Goal: Information Seeking & Learning: Compare options

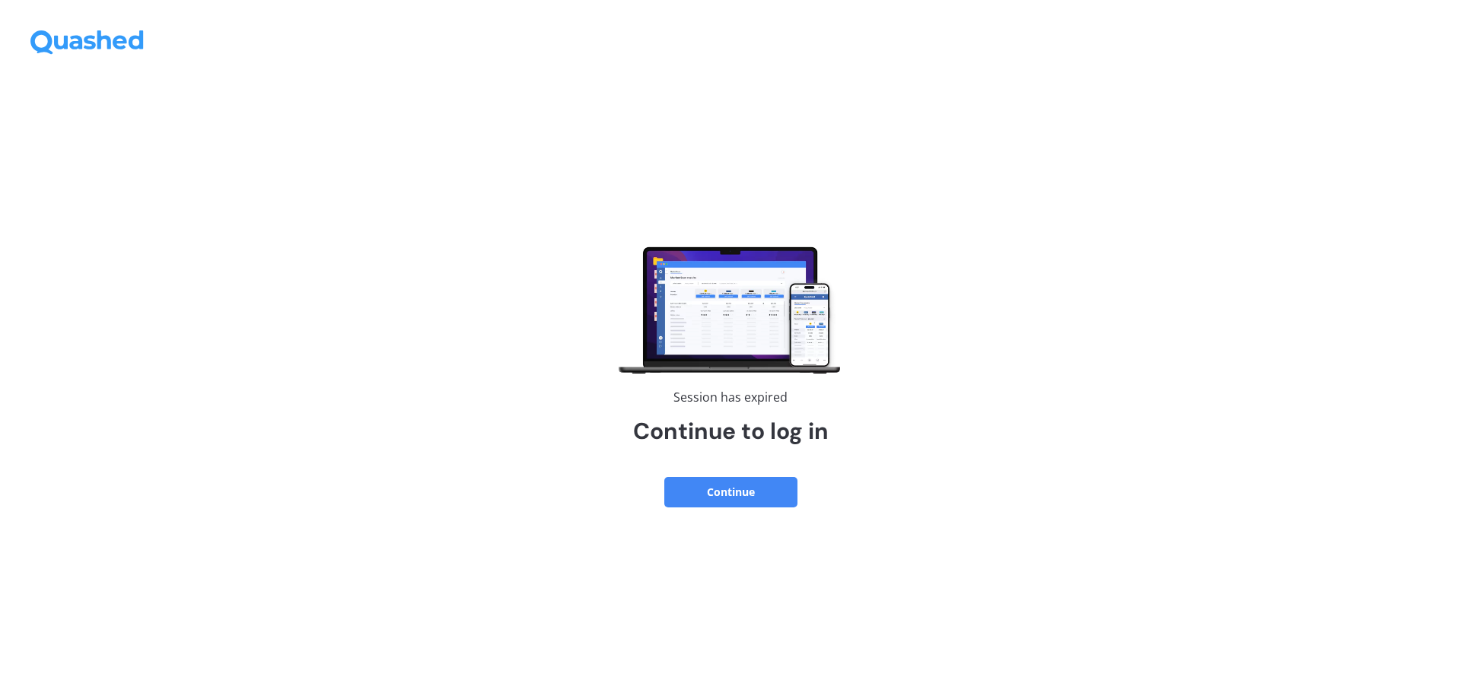
click at [750, 486] on button "Continue" at bounding box center [730, 492] width 133 height 30
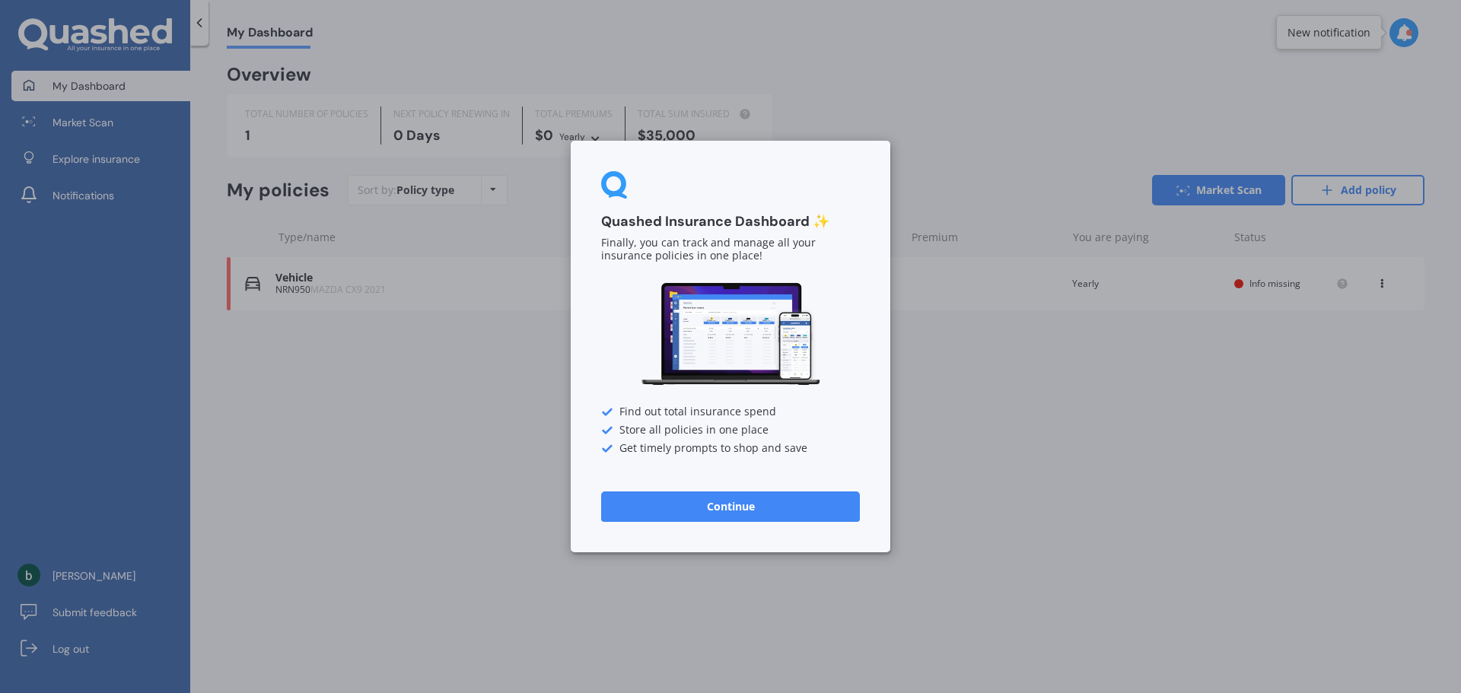
click at [680, 496] on button "Continue" at bounding box center [730, 507] width 259 height 30
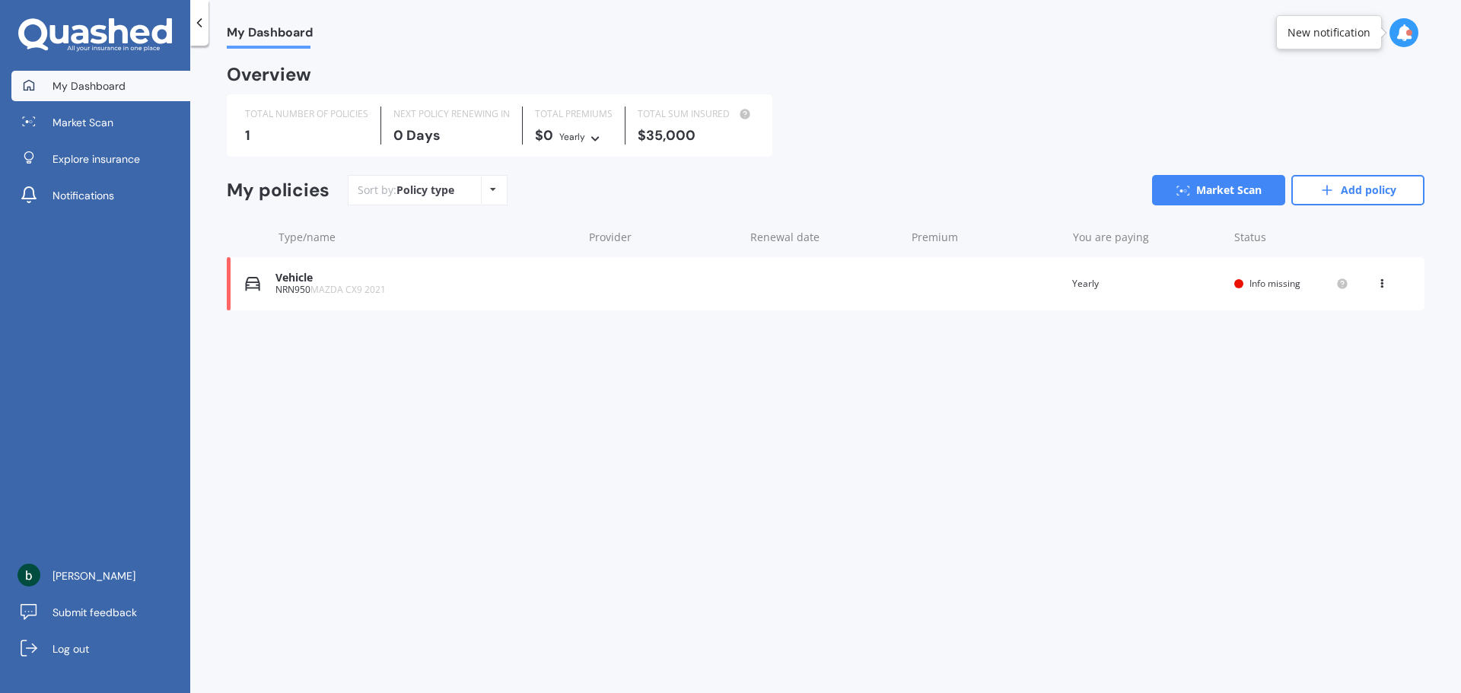
click at [394, 291] on div "NRN950 MAZDA CX9 2021" at bounding box center [425, 290] width 299 height 11
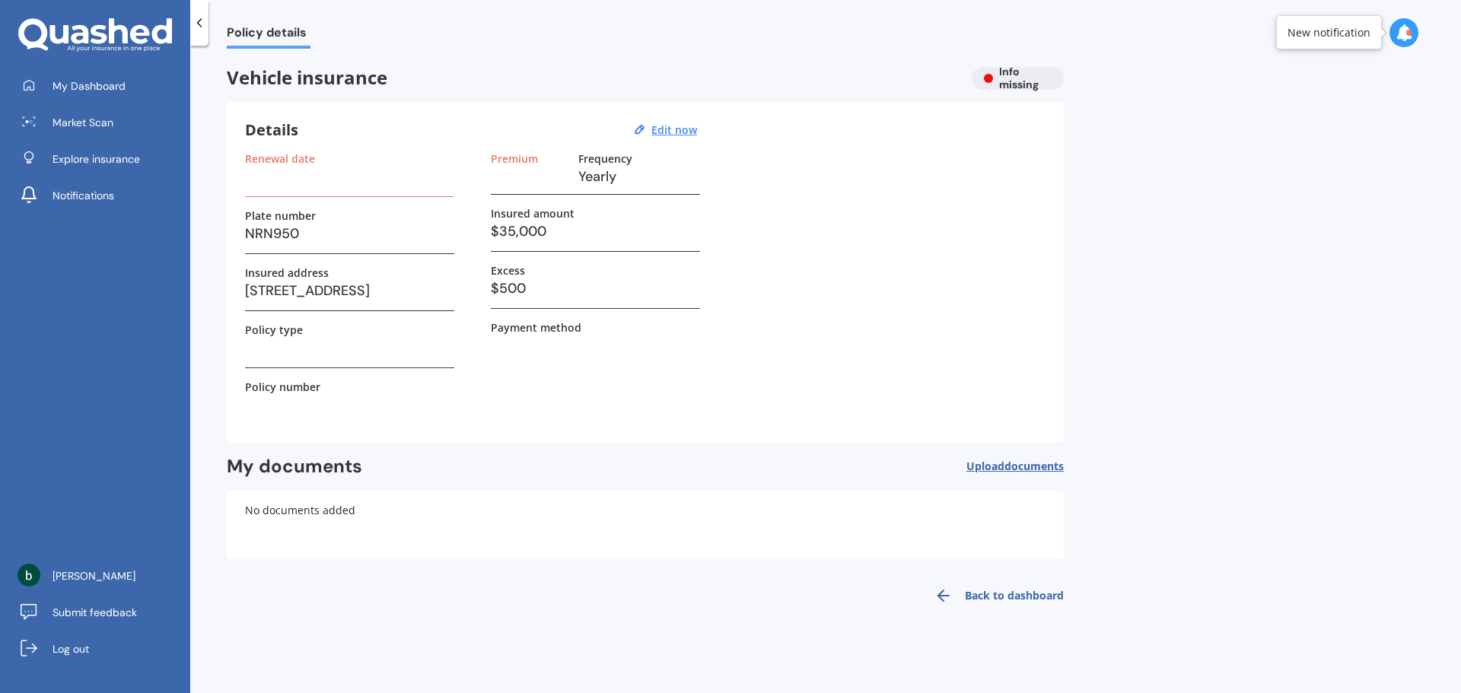
click at [309, 184] on h3 at bounding box center [349, 176] width 209 height 23
click at [483, 177] on div "Renewal date Plate number NRN950 Insured address [STREET_ADDRESS] Policy type P…" at bounding box center [645, 288] width 801 height 272
click at [121, 90] on span "My Dashboard" at bounding box center [89, 85] width 73 height 15
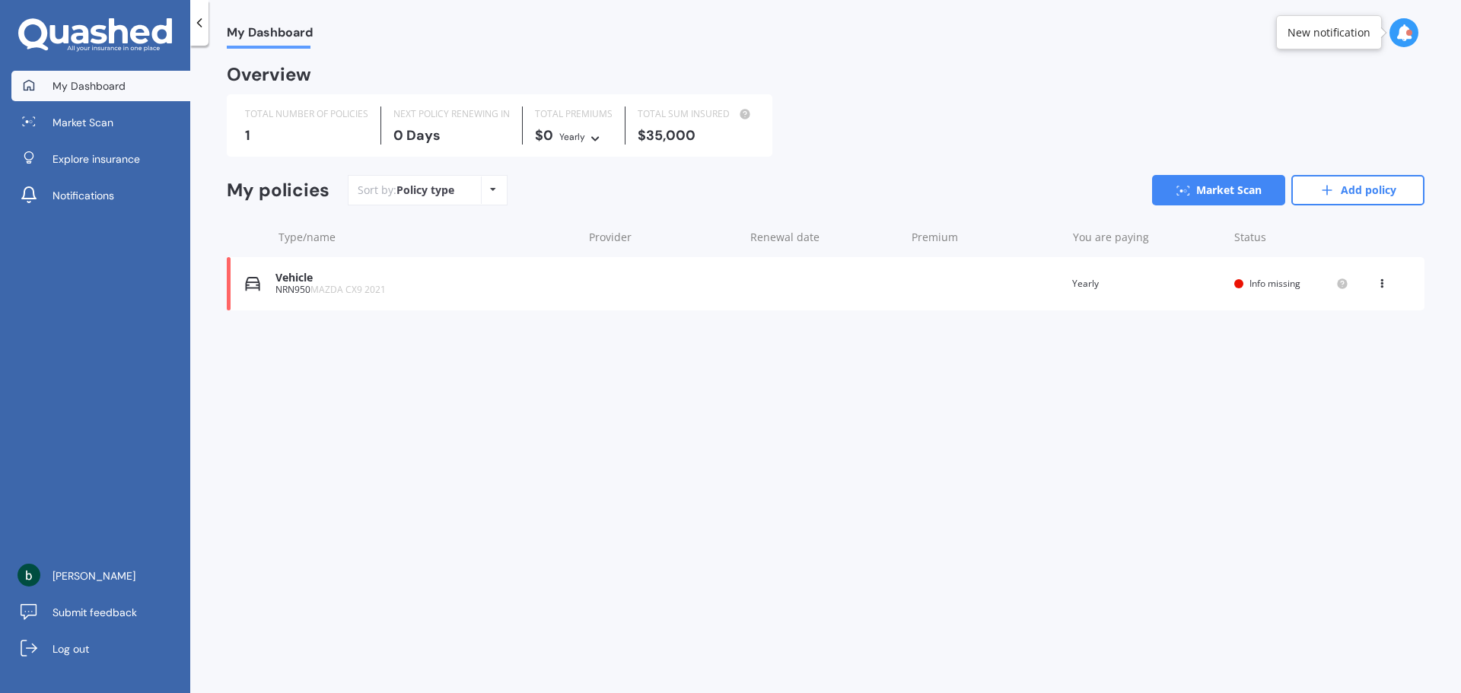
click at [297, 113] on div "TOTAL NUMBER OF POLICIES" at bounding box center [306, 114] width 123 height 15
click at [1204, 199] on link "Market Scan" at bounding box center [1218, 190] width 133 height 30
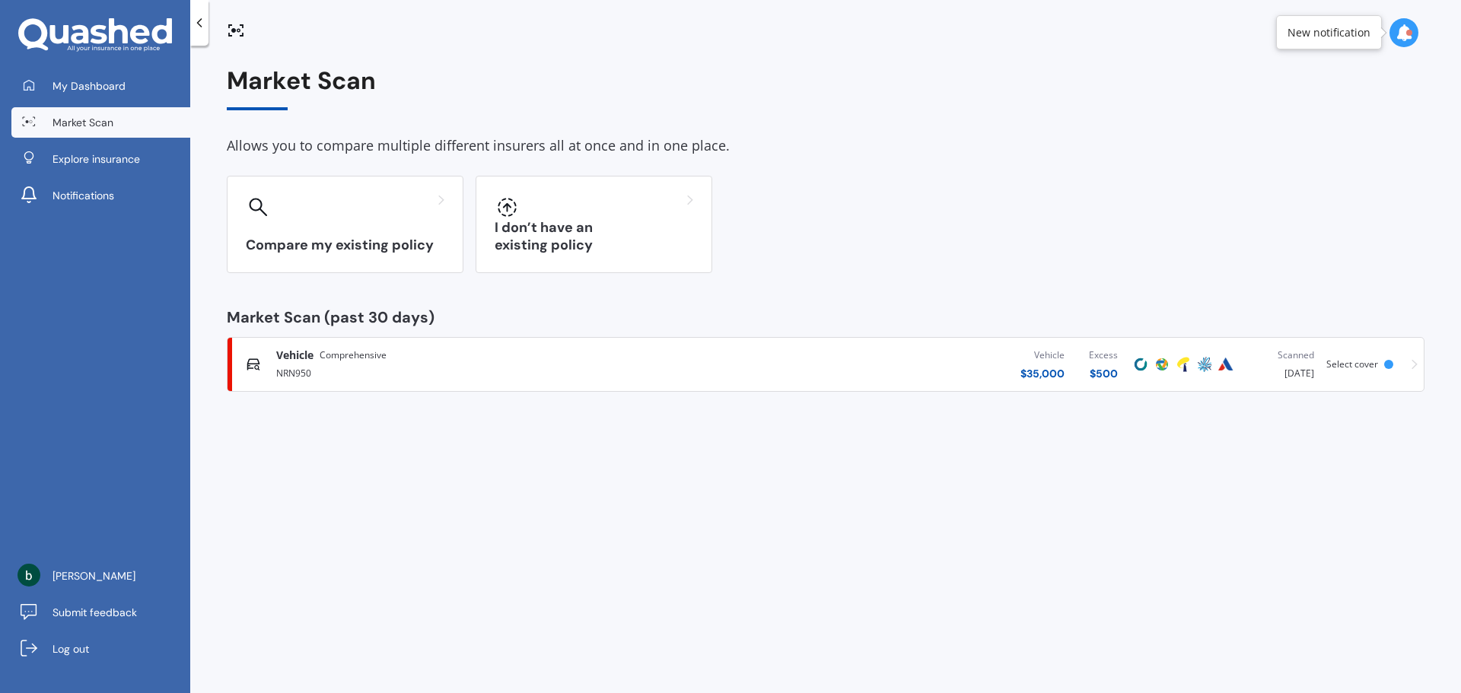
click at [663, 369] on div "NRN950" at bounding box center [482, 372] width 412 height 18
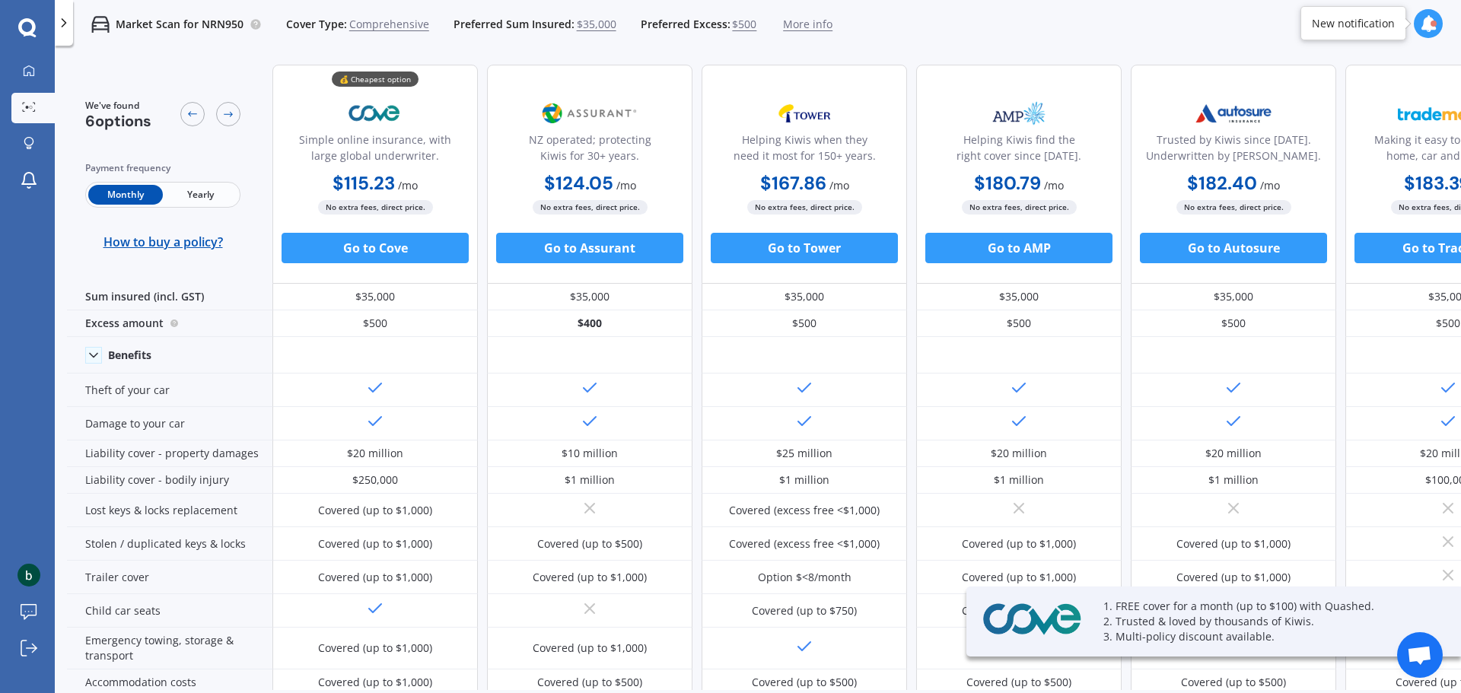
click at [211, 199] on span "Yearly" at bounding box center [200, 195] width 75 height 20
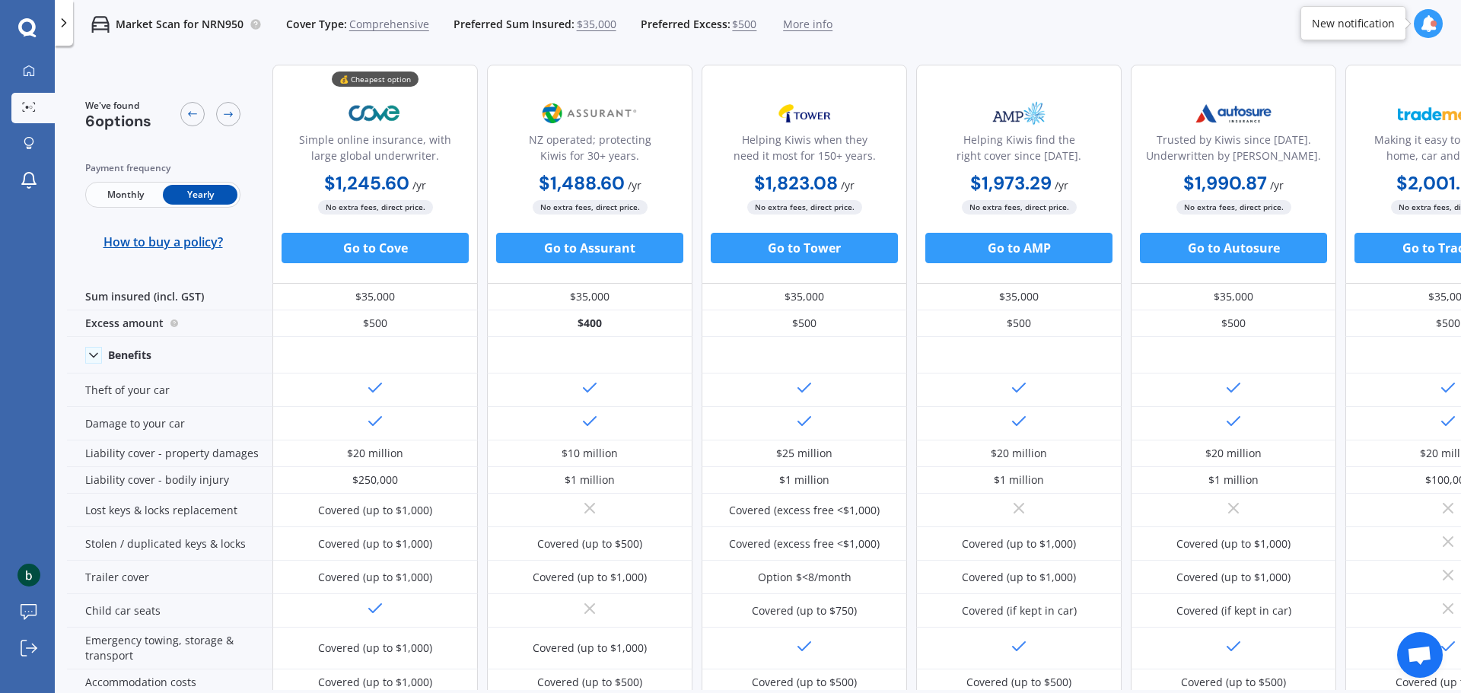
scroll to position [0, 97]
